Goal: Information Seeking & Learning: Learn about a topic

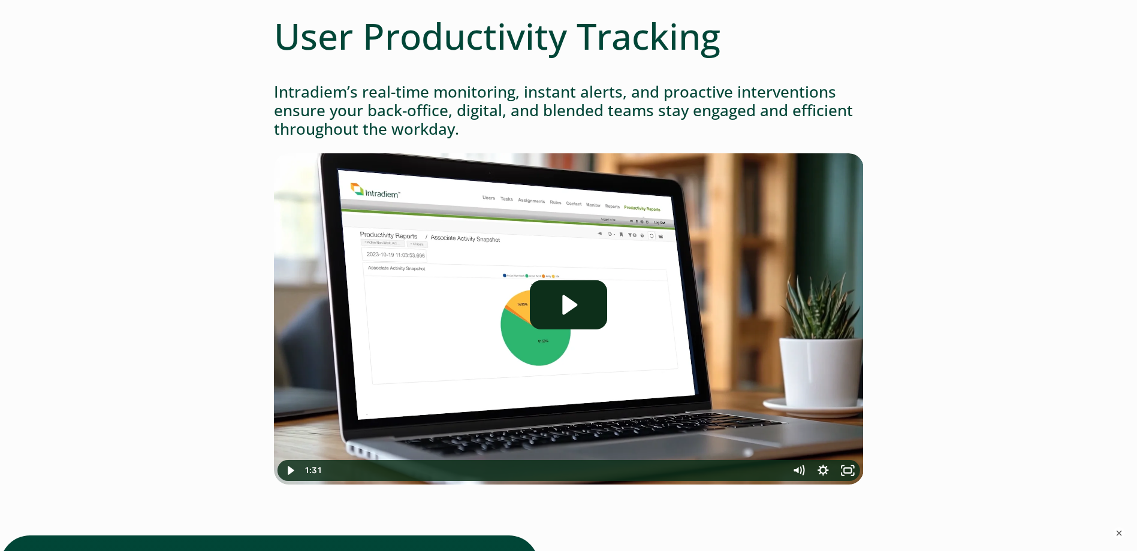
scroll to position [180, 0]
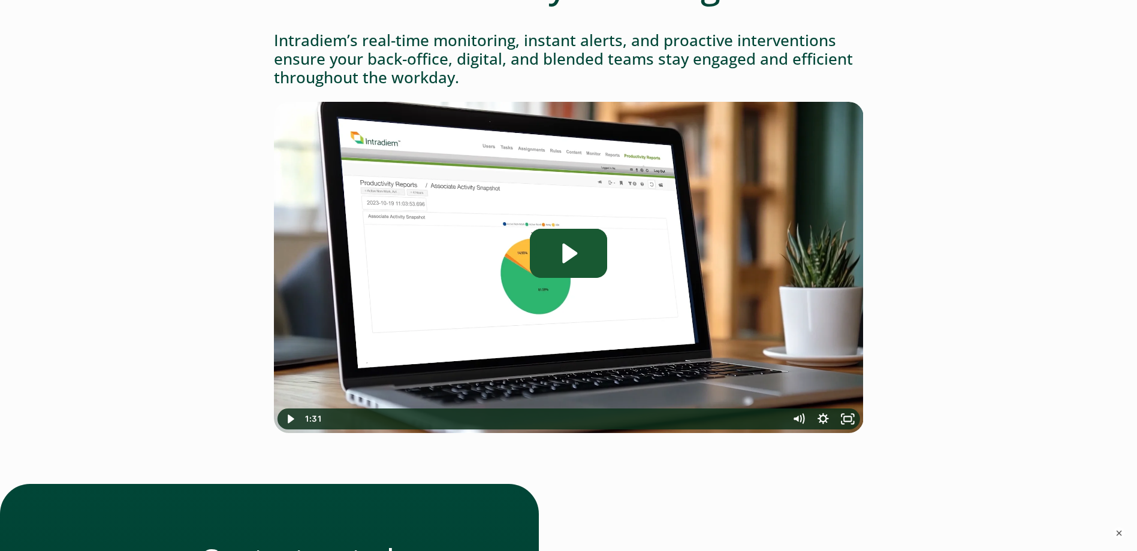
click at [550, 263] on icon "Play Video: Intradiem_User-Productivity-Tracking" at bounding box center [568, 253] width 77 height 49
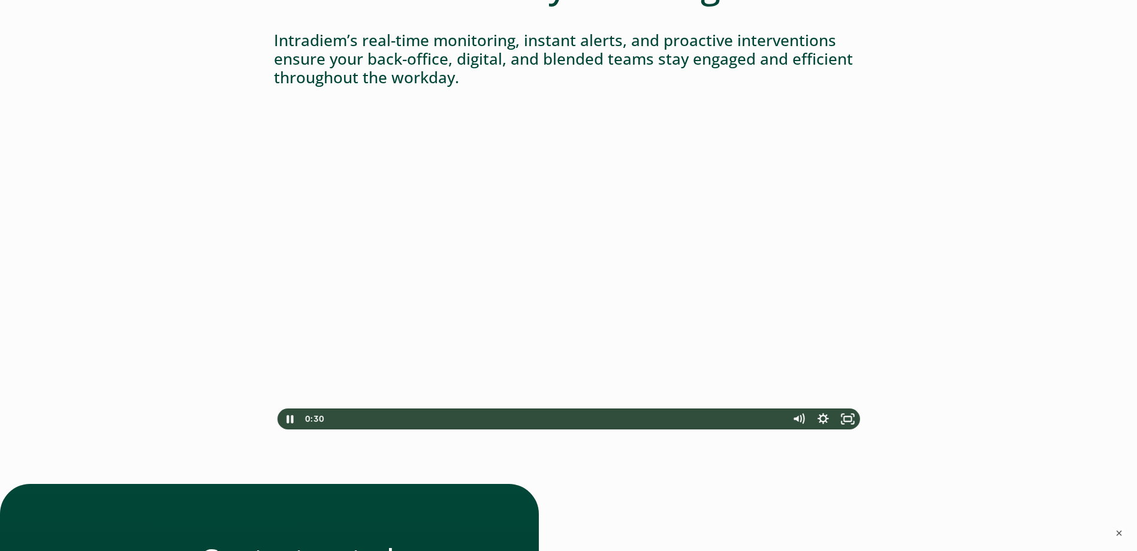
click at [147, 283] on div "User Productivity Tracking Intradiem’s real-time monitoring, instant alerts, an…" at bounding box center [568, 507] width 863 height 1088
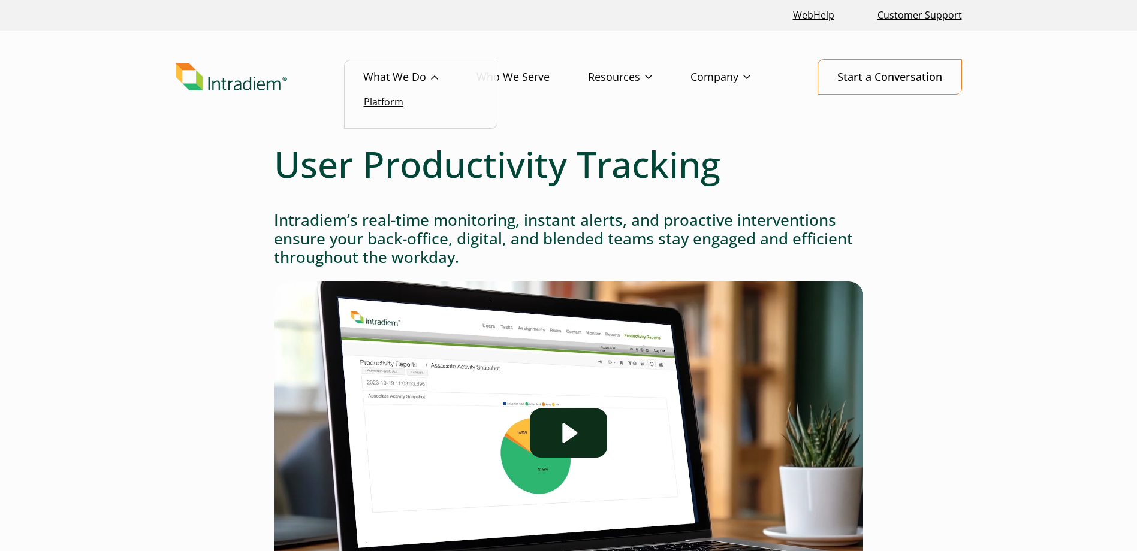
click at [376, 105] on link "Platform" at bounding box center [384, 101] width 40 height 13
